Goal: Register for event/course

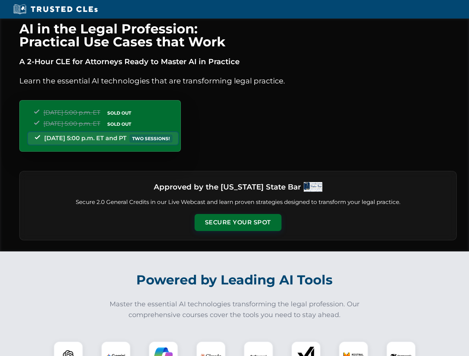
click at [238, 223] on button "Secure Your Spot" at bounding box center [238, 222] width 87 height 17
click at [68, 349] on img at bounding box center [69, 357] width 22 height 22
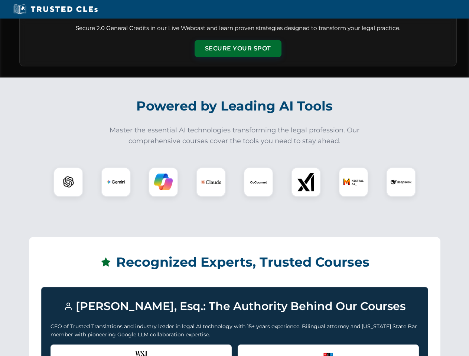
click at [116, 349] on div "Recognized by the WSJ [PERSON_NAME] was featured for his expertise in AI legal …" at bounding box center [140, 360] width 181 height 30
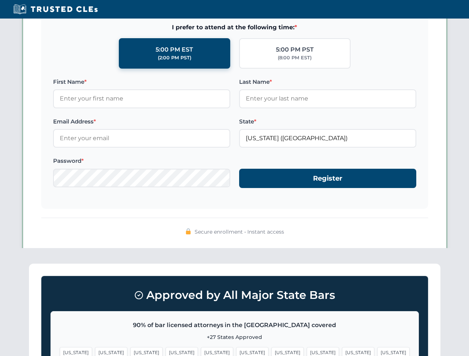
click at [271, 349] on span "[US_STATE]" at bounding box center [287, 353] width 32 height 11
click at [342, 349] on span "[US_STATE]" at bounding box center [358, 353] width 32 height 11
